Goal: Task Accomplishment & Management: Use online tool/utility

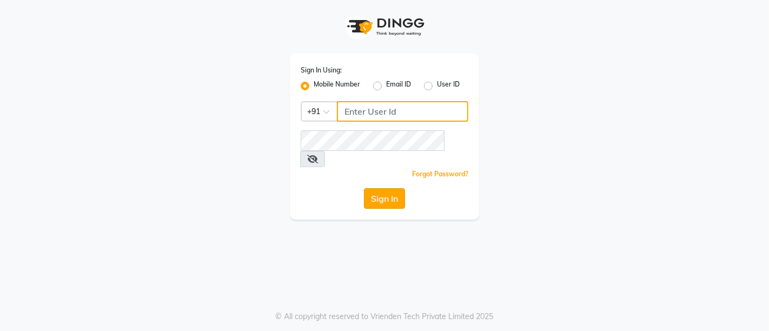
type input "7022887484"
click at [370, 188] on button "Sign In" at bounding box center [384, 198] width 41 height 21
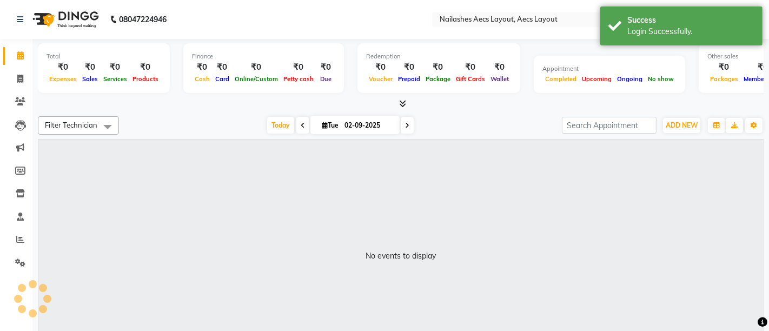
select select "en"
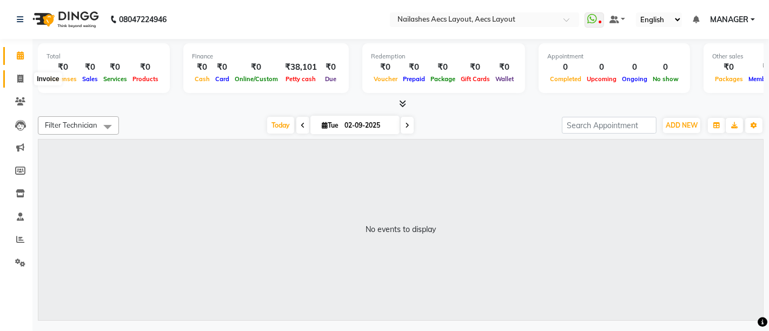
click at [21, 81] on icon at bounding box center [20, 79] width 6 height 8
select select "service"
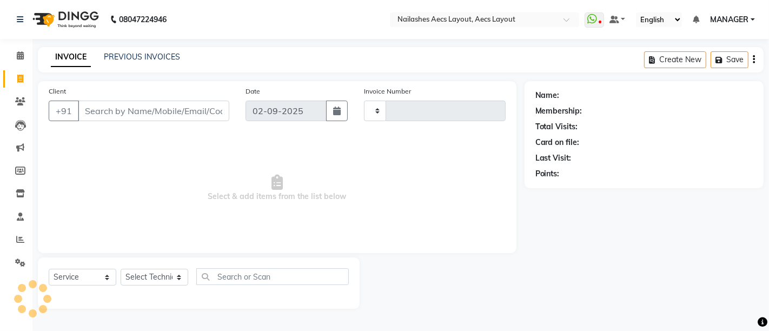
type input "0348"
select select "8467"
click at [93, 113] on input "Client" at bounding box center [153, 111] width 151 height 21
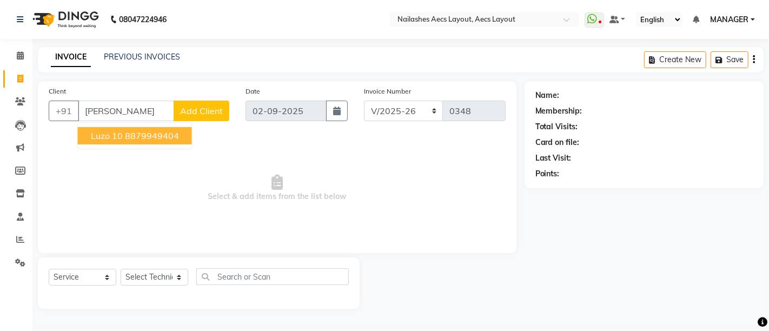
click at [112, 133] on span "Luzo 10" at bounding box center [107, 135] width 32 height 11
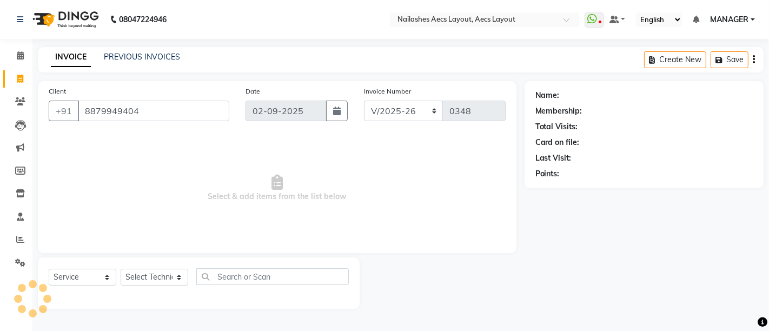
type input "8879949404"
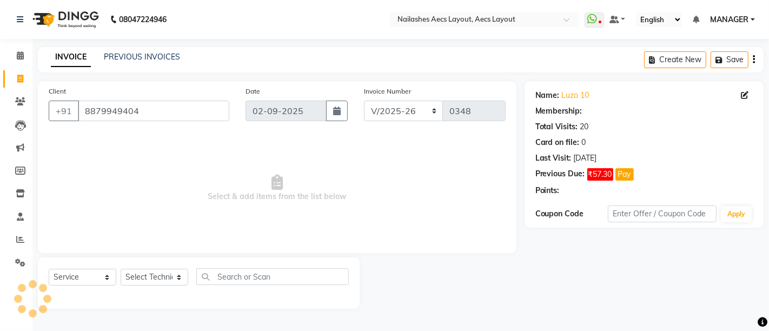
select select "1: Object"
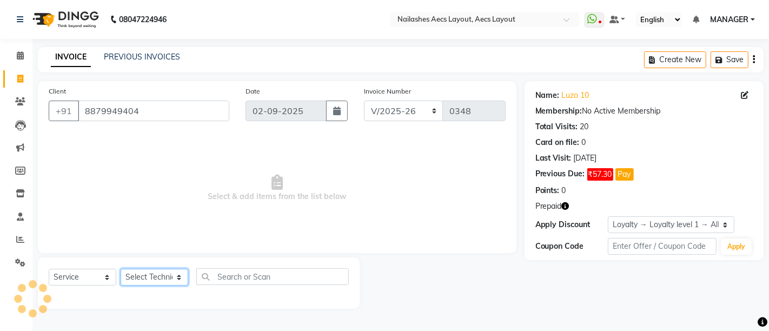
click at [169, 275] on select "Select Technician [PERSON_NAME] MANAGER [PERSON_NAME] owner [PERSON_NAME]" at bounding box center [155, 277] width 68 height 17
select select "86771"
click at [121, 269] on select "Select Technician [PERSON_NAME] MANAGER [PERSON_NAME] owner [PERSON_NAME]" at bounding box center [155, 277] width 68 height 17
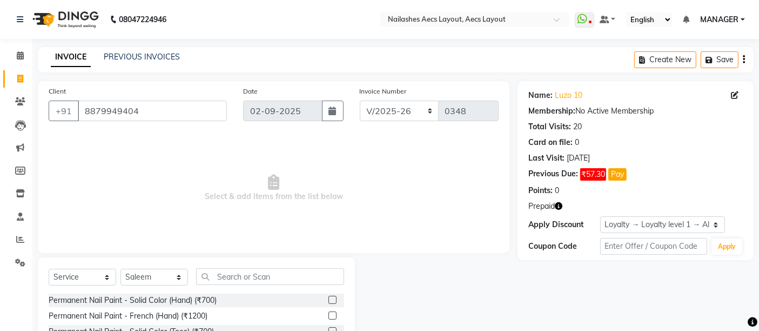
click at [329, 298] on label at bounding box center [333, 300] width 8 height 8
click at [329, 298] on input "checkbox" at bounding box center [332, 300] width 7 height 7
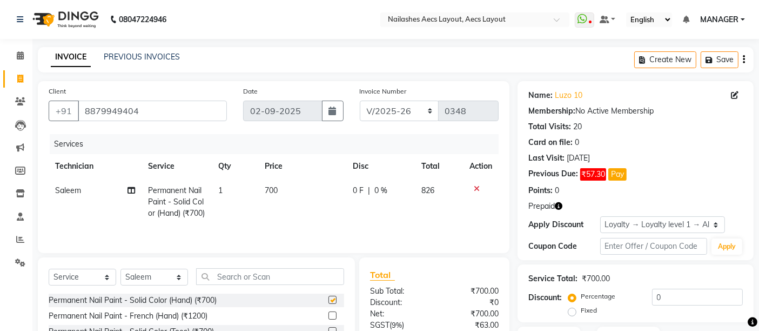
checkbox input "false"
click at [265, 285] on input "text" at bounding box center [270, 276] width 148 height 17
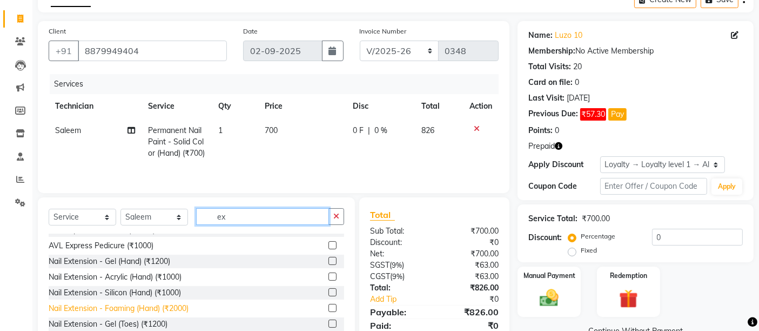
scroll to position [60, 0]
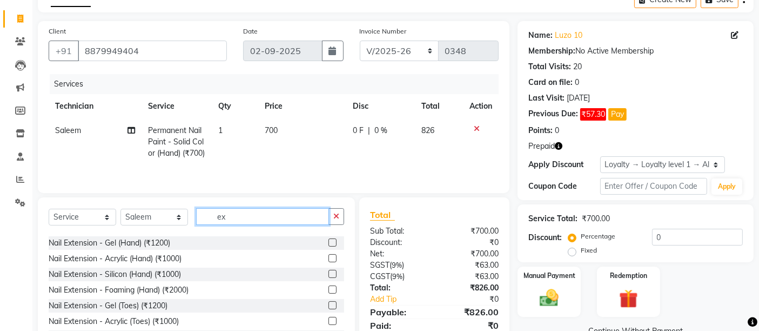
type input "ex"
click at [329, 262] on label at bounding box center [333, 258] width 8 height 8
click at [329, 262] on input "checkbox" at bounding box center [332, 258] width 7 height 7
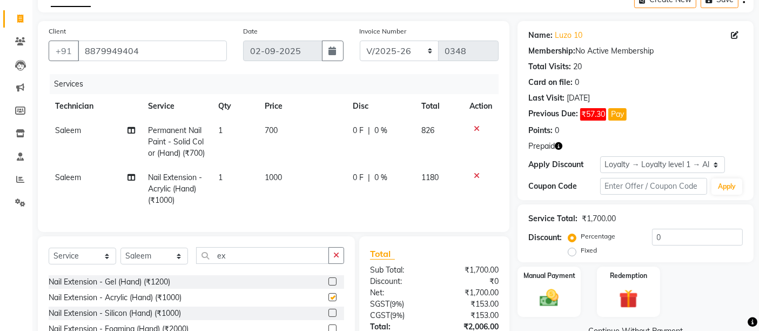
checkbox input "false"
click at [223, 192] on td "1" at bounding box center [235, 188] width 46 height 47
select select "86771"
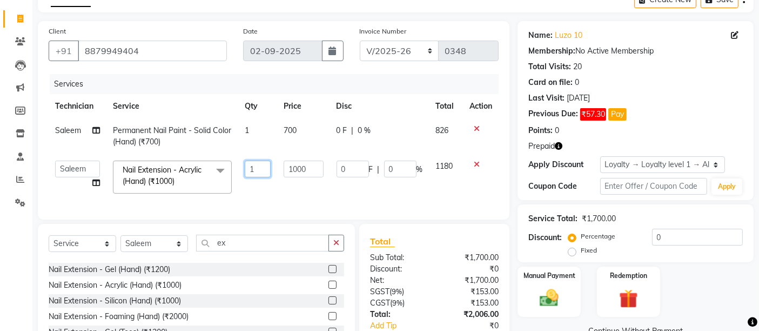
click at [257, 169] on input "1" at bounding box center [258, 169] width 26 height 17
type input "2"
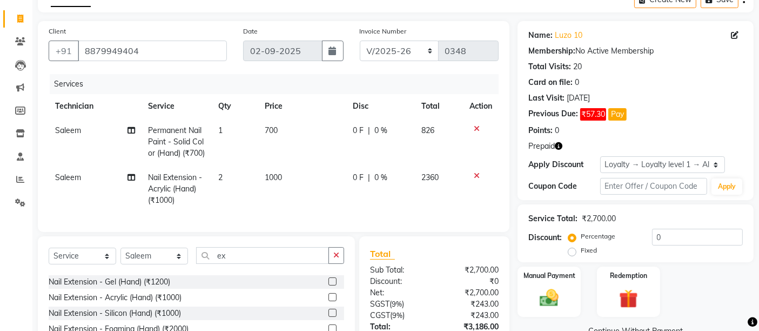
click at [290, 186] on td "1000" at bounding box center [303, 188] width 88 height 47
select select "86771"
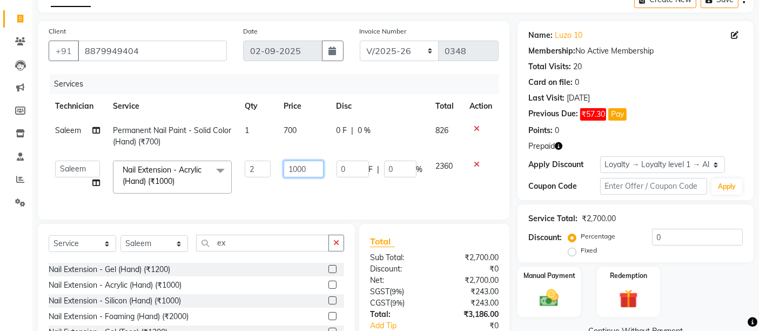
click at [308, 170] on input "1000" at bounding box center [303, 169] width 39 height 17
type input "1"
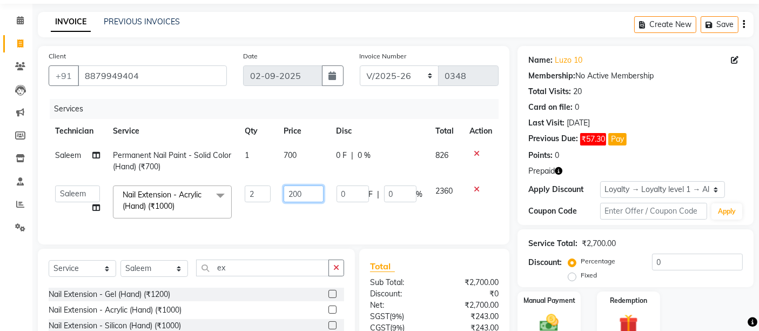
scroll to position [17, 0]
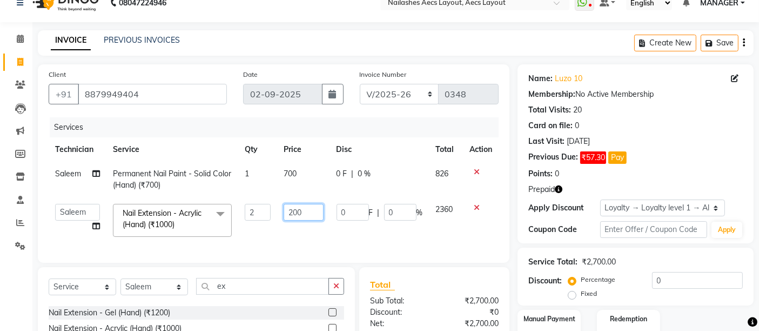
click at [307, 211] on input "200" at bounding box center [303, 212] width 39 height 17
type input "2"
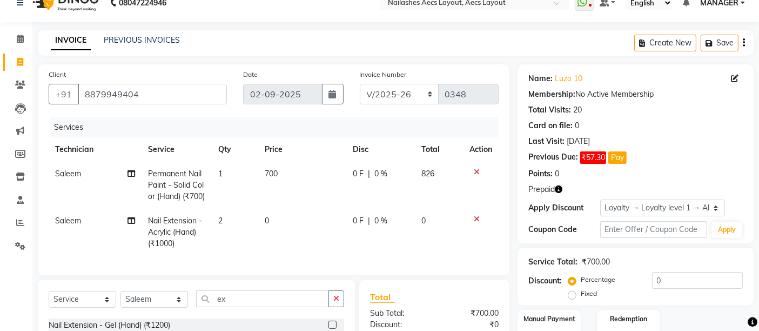
click at [227, 227] on td "2" at bounding box center [235, 232] width 46 height 47
select select "86771"
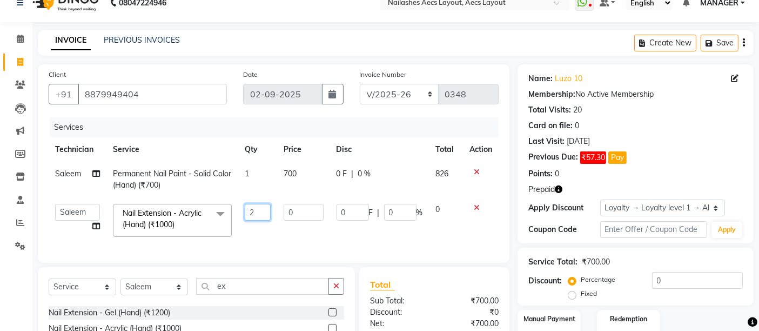
click at [259, 209] on input "2" at bounding box center [258, 212] width 26 height 17
type input "1"
click at [297, 232] on td "0" at bounding box center [303, 220] width 52 height 46
select select "86771"
click at [306, 212] on input "0" at bounding box center [303, 212] width 39 height 17
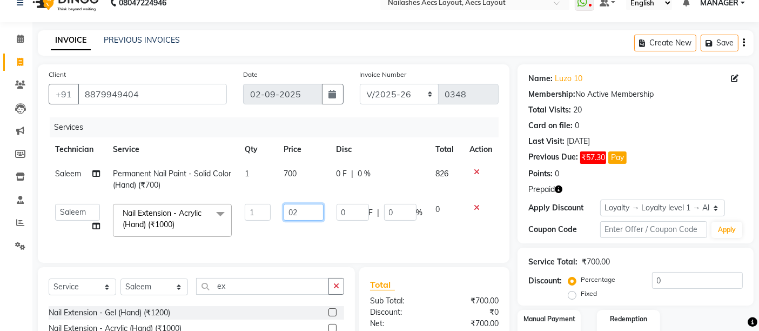
type input "0"
type input "200"
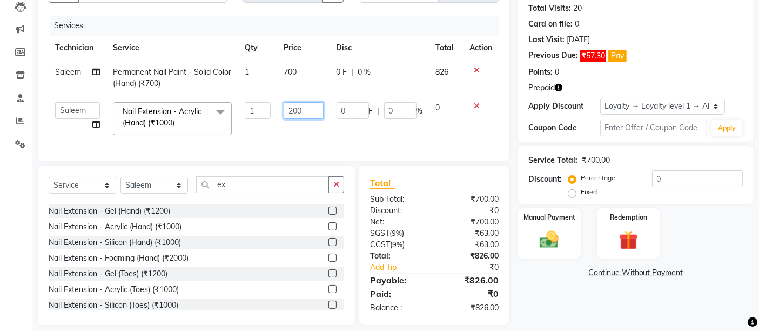
scroll to position [137, 0]
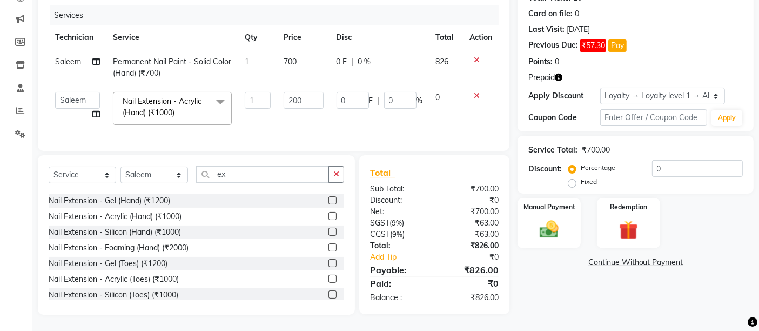
click at [333, 115] on tr "[PERSON_NAME] MANAGER Mukesh Neeraj owner Saleem Nail Extension - Acrylic (Hand…" at bounding box center [274, 108] width 450 height 46
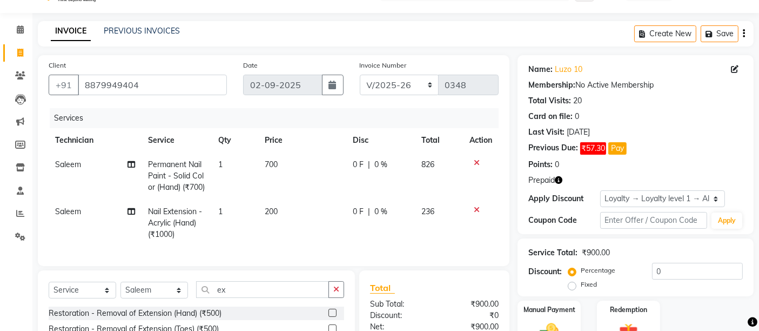
scroll to position [0, 0]
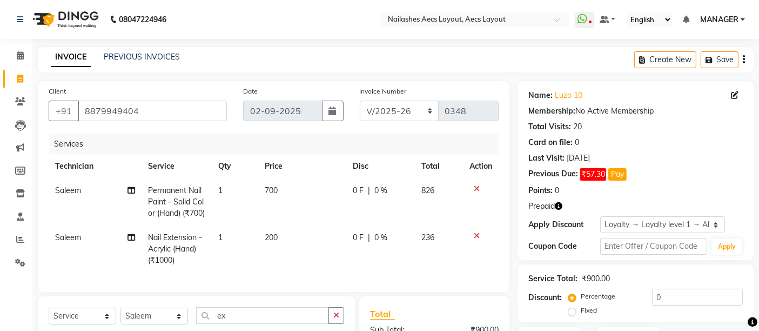
click at [279, 246] on td "200" at bounding box center [303, 248] width 88 height 47
select select "86771"
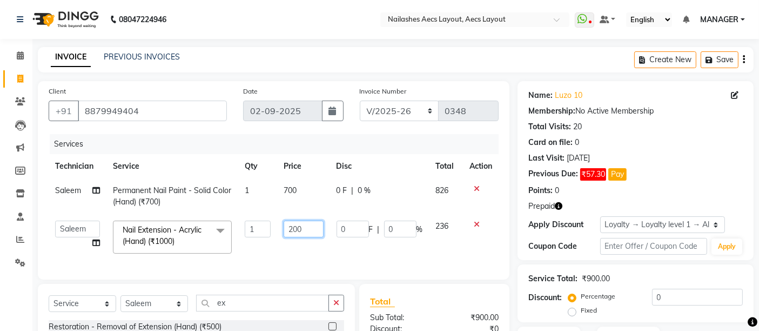
click at [307, 229] on input "200" at bounding box center [303, 229] width 39 height 17
type input "2"
type input "300"
click at [359, 253] on td "0 F | 0 %" at bounding box center [379, 237] width 99 height 46
select select "86771"
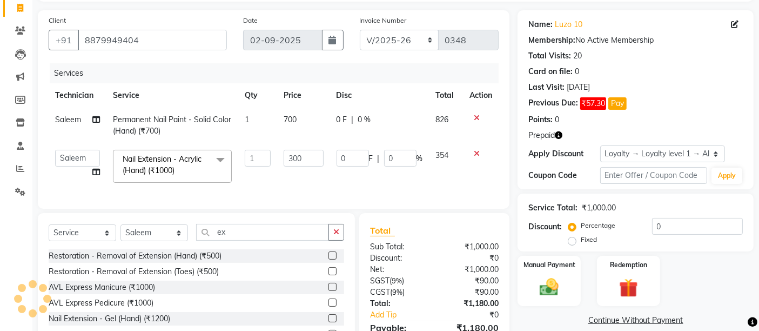
scroll to position [137, 0]
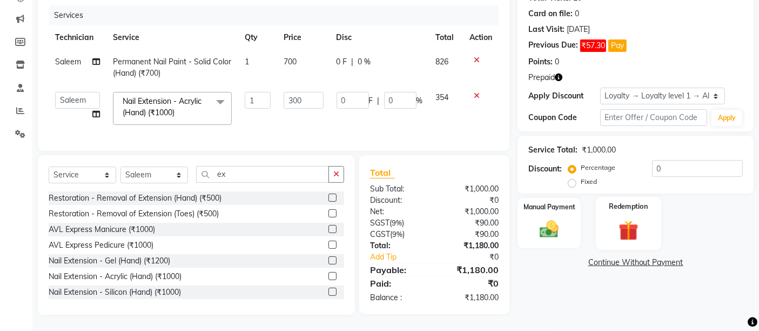
click at [619, 218] on img at bounding box center [628, 230] width 32 height 25
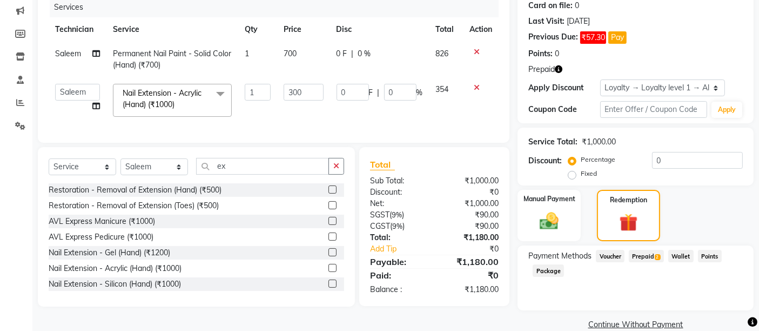
click at [644, 255] on span "Prepaid 2" at bounding box center [646, 256] width 35 height 12
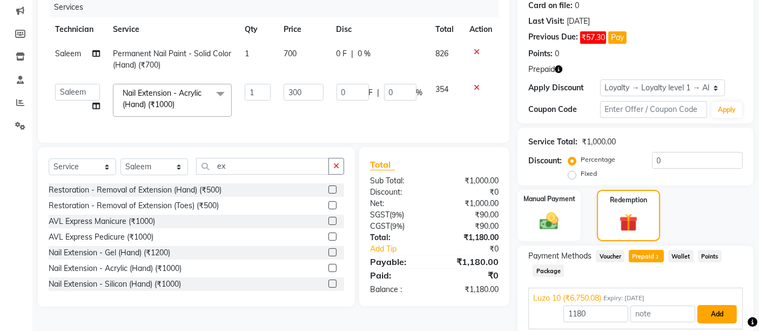
click at [713, 315] on button "Add" at bounding box center [717, 314] width 39 height 18
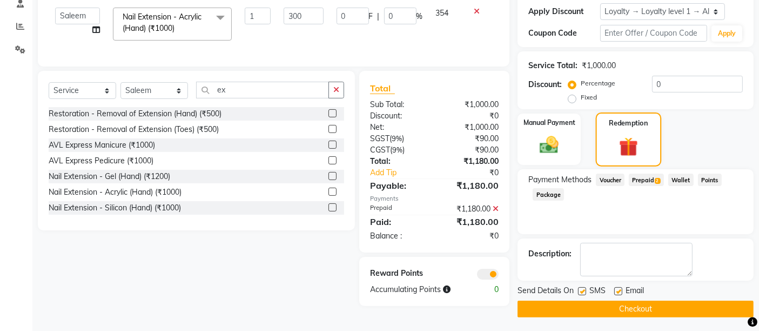
scroll to position [214, 0]
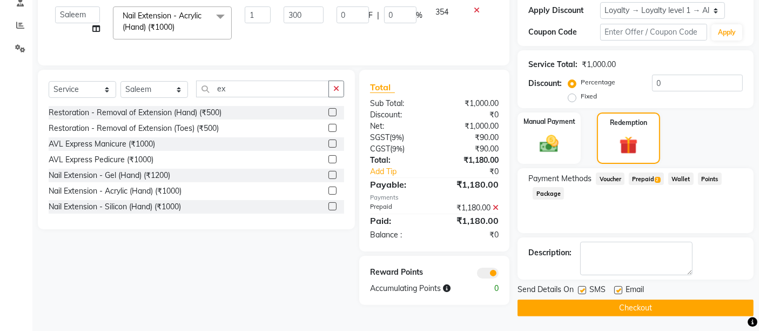
click at [652, 306] on button "Checkout" at bounding box center [636, 307] width 236 height 17
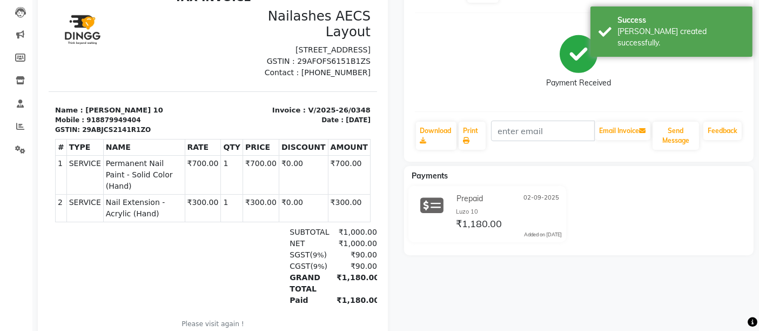
scroll to position [94, 0]
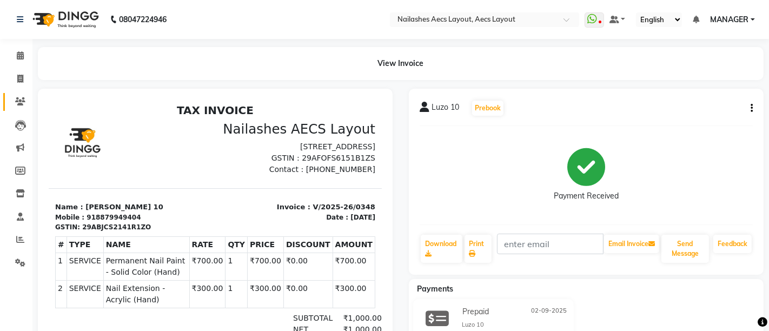
select select "8467"
select select "service"
